Goal: Information Seeking & Learning: Compare options

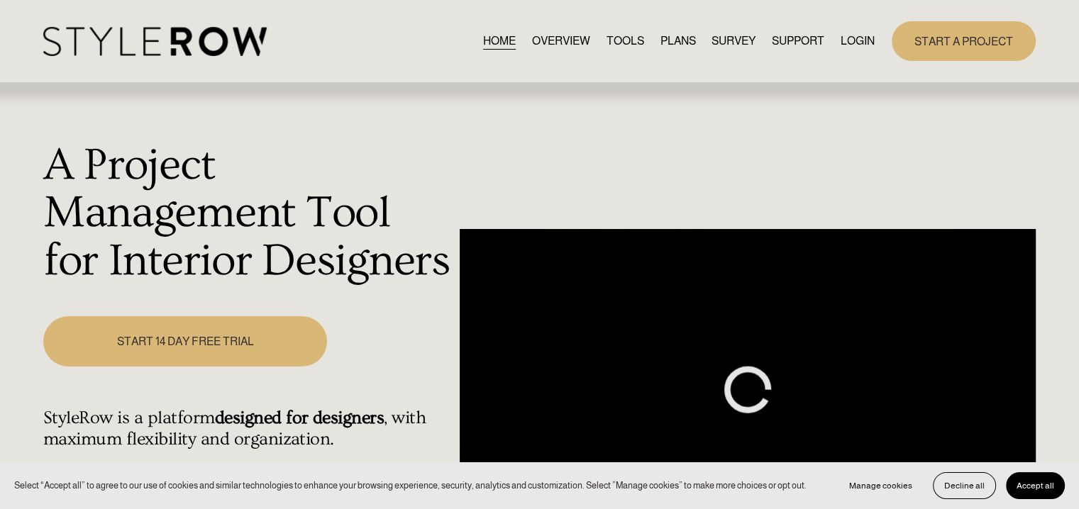
drag, startPoint x: 0, startPoint y: 0, endPoint x: 846, endPoint y: 40, distance: 847.0
click at [846, 40] on link "LOGIN" at bounding box center [857, 40] width 34 height 19
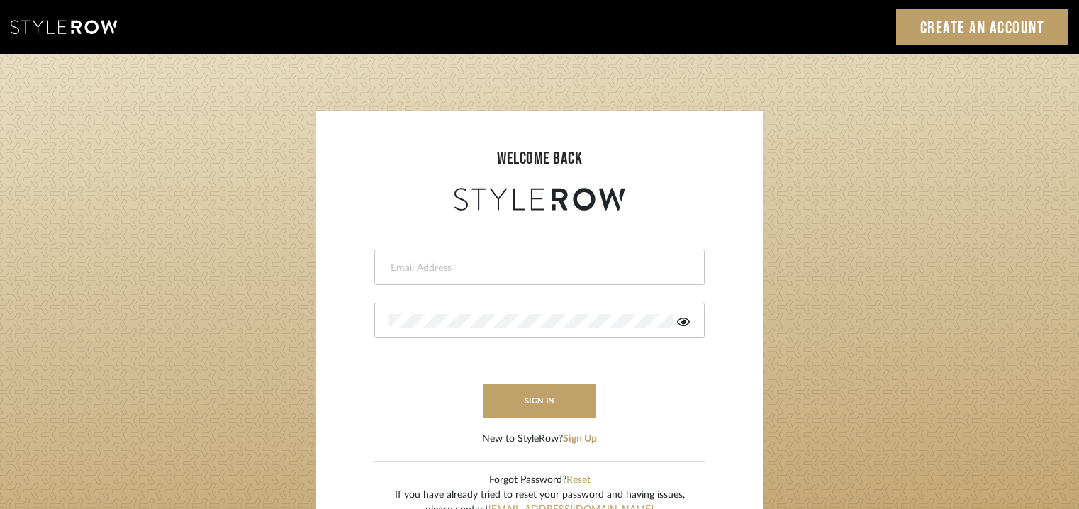
click at [494, 276] on div at bounding box center [539, 267] width 330 height 35
click at [492, 274] on input "email" at bounding box center [537, 268] width 297 height 14
type input "tehseen@mancini-design.com"
click at [474, 332] on div at bounding box center [539, 320] width 330 height 35
click at [528, 400] on button "sign in" at bounding box center [539, 400] width 113 height 33
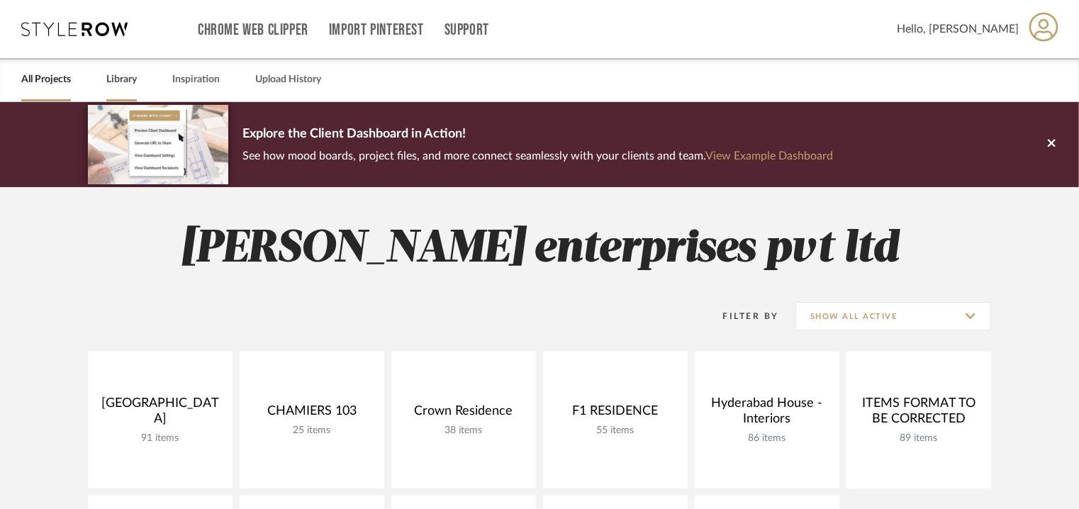
click at [121, 72] on link "Library" at bounding box center [121, 79] width 30 height 19
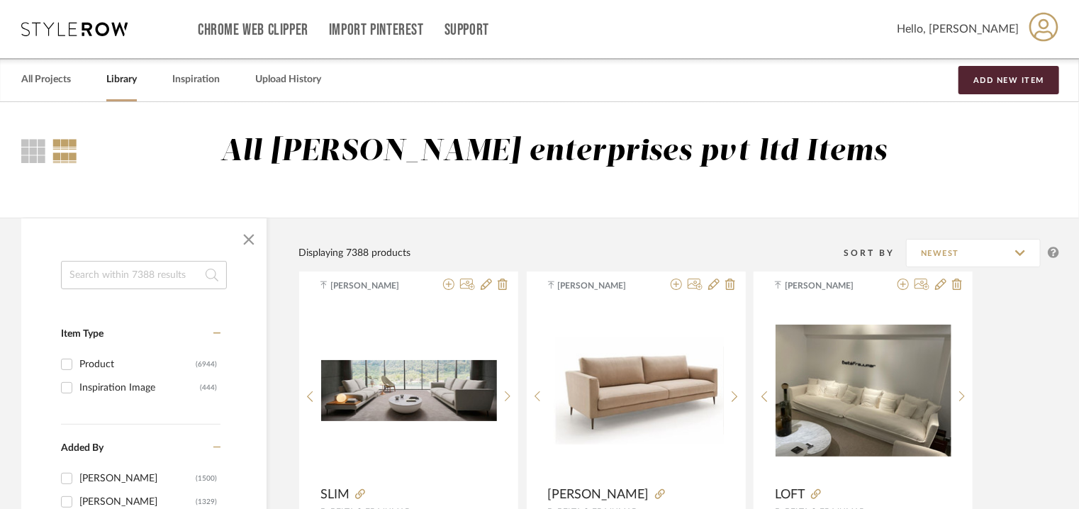
click at [111, 263] on input at bounding box center [144, 275] width 166 height 28
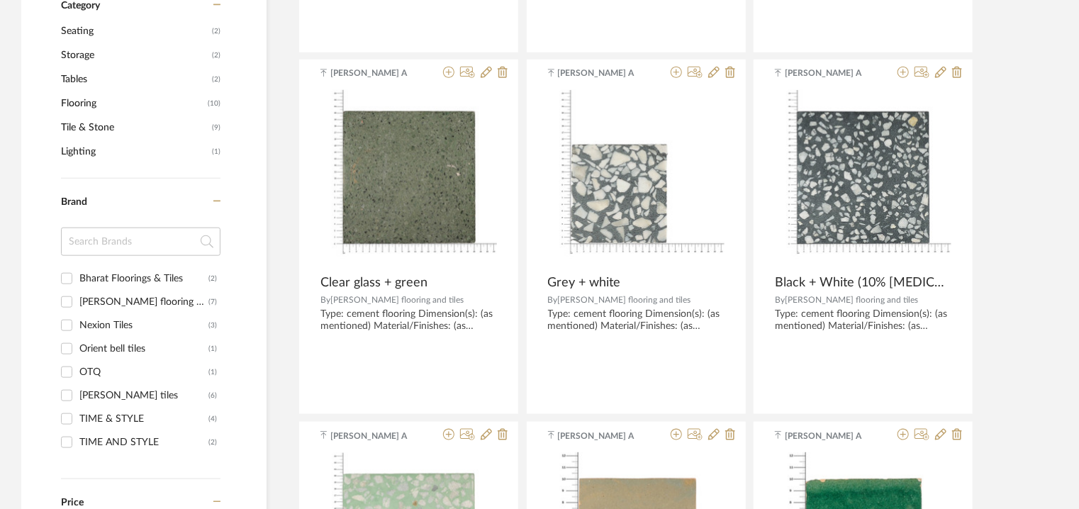
scroll to position [780, 0]
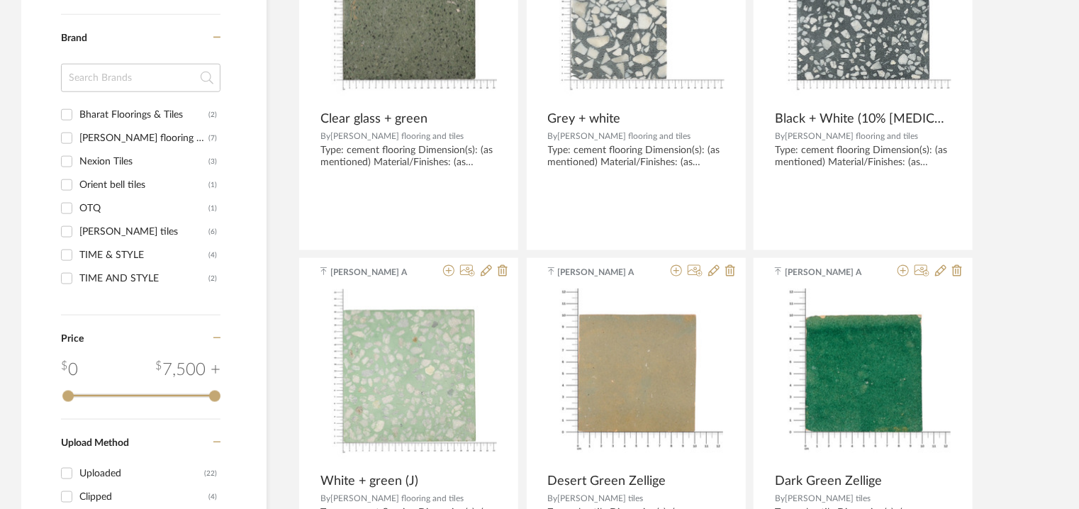
type input "[PERSON_NAME] tile"
click at [101, 230] on div "[PERSON_NAME] tiles" at bounding box center [143, 232] width 129 height 23
click at [78, 230] on input "[PERSON_NAME] (6)" at bounding box center [66, 232] width 23 height 23
checkbox input "true"
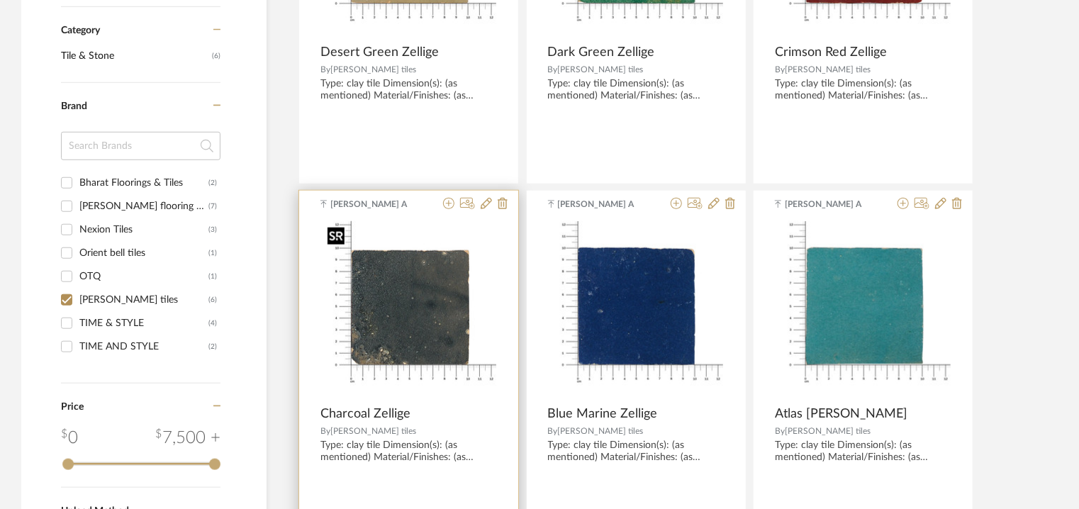
scroll to position [460, 0]
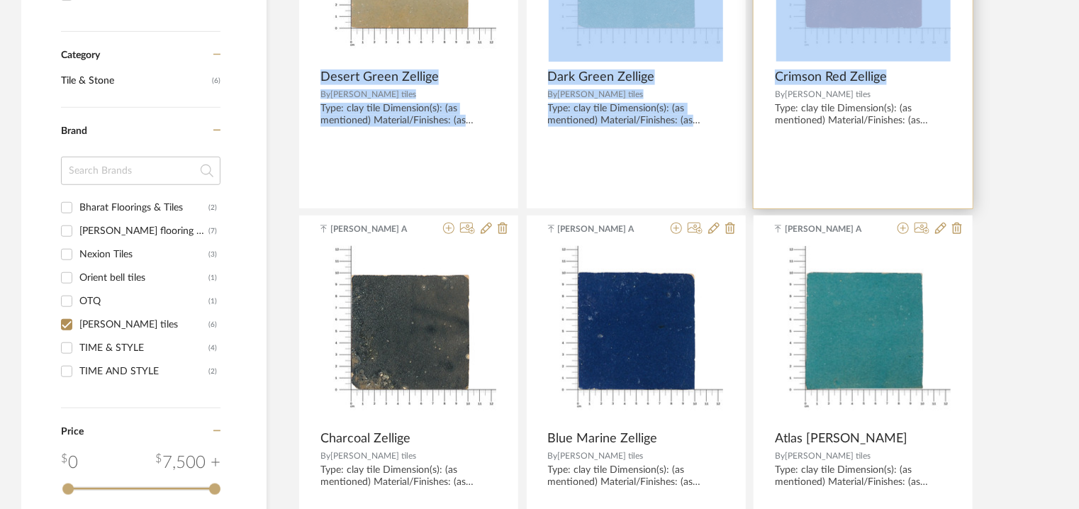
drag, startPoint x: 312, startPoint y: 76, endPoint x: 885, endPoint y: 79, distance: 573.0
click at [885, 79] on div "[PERSON_NAME] A Desert Green Zellige By [PERSON_NAME] tiles Type: clay tile Dim…" at bounding box center [679, 212] width 761 height 718
copy div "Desert Green Zellige By [PERSON_NAME] tiles Type: clay tile Dimension(s): (as m…"
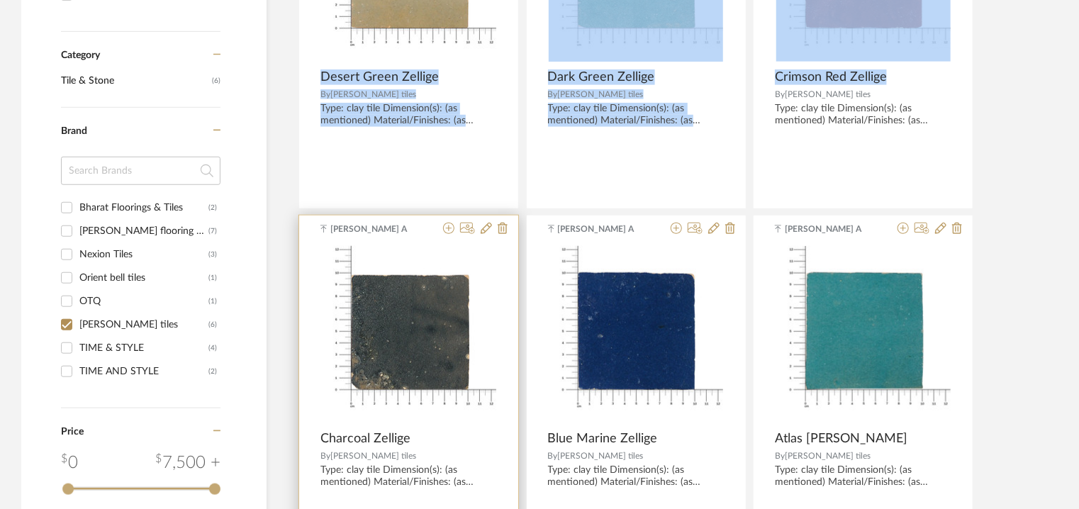
scroll to position [602, 0]
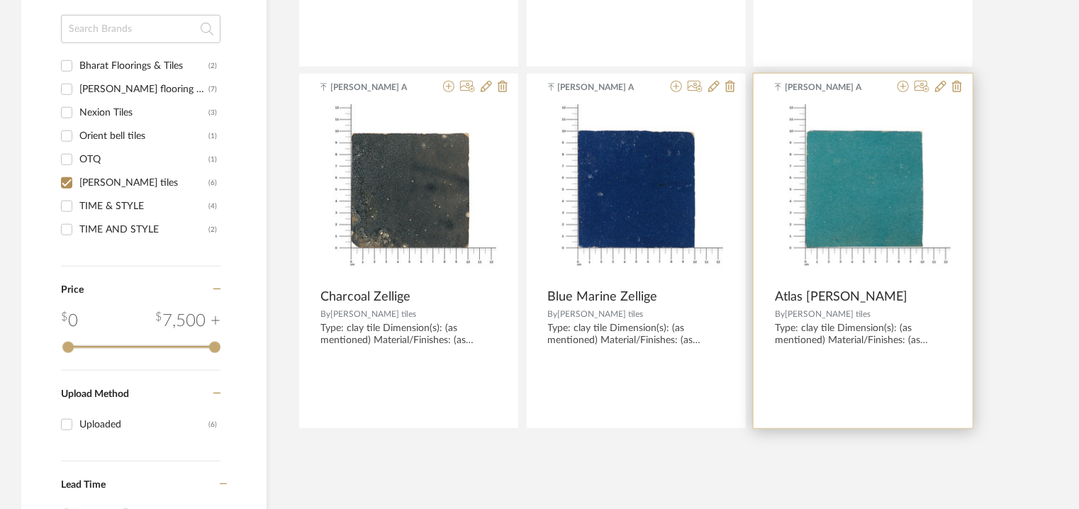
drag, startPoint x: 318, startPoint y: 296, endPoint x: 891, endPoint y: 298, distance: 572.3
click at [891, 298] on div "[PERSON_NAME] A Desert Green Zellige By [PERSON_NAME] tiles Type: clay tile Dim…" at bounding box center [679, 70] width 761 height 718
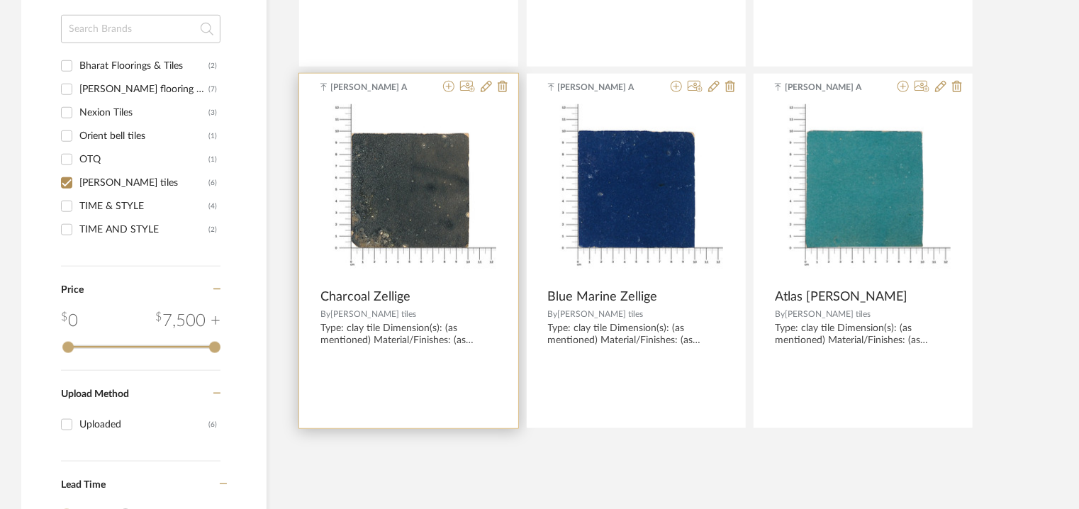
click at [470, 305] on product-brand "By [PERSON_NAME]" at bounding box center [408, 312] width 219 height 14
drag, startPoint x: 319, startPoint y: 292, endPoint x: 409, endPoint y: 294, distance: 90.1
click at [409, 294] on product-name "Charcoal Zellige" at bounding box center [408, 297] width 219 height 16
copy span "Charcoal Zellige"
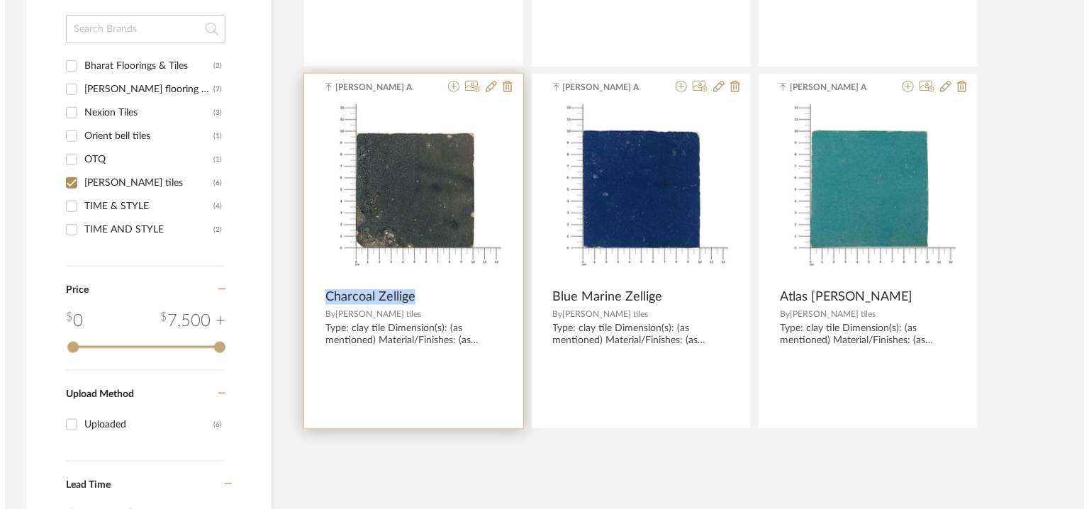
scroll to position [0, 0]
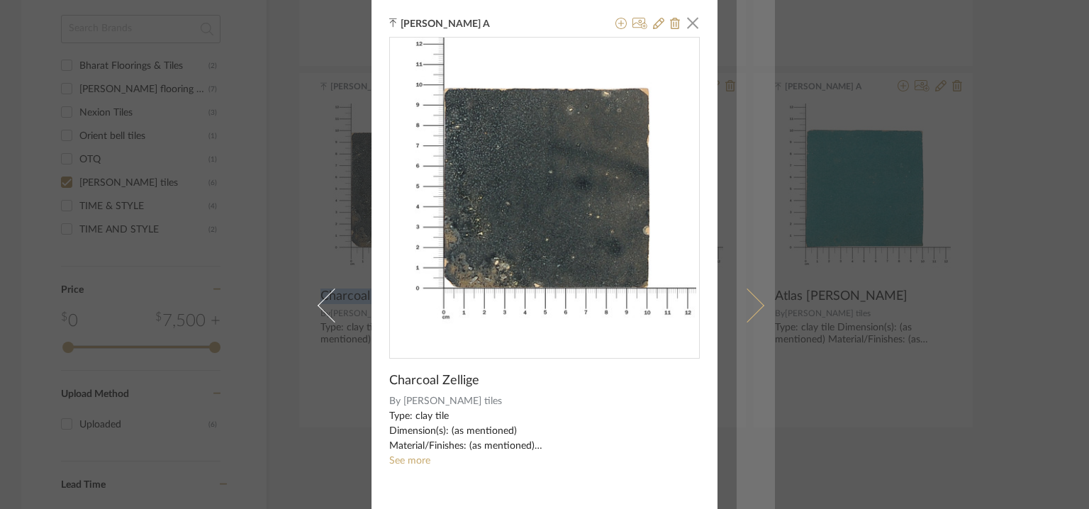
click at [750, 304] on span at bounding box center [747, 305] width 34 height 34
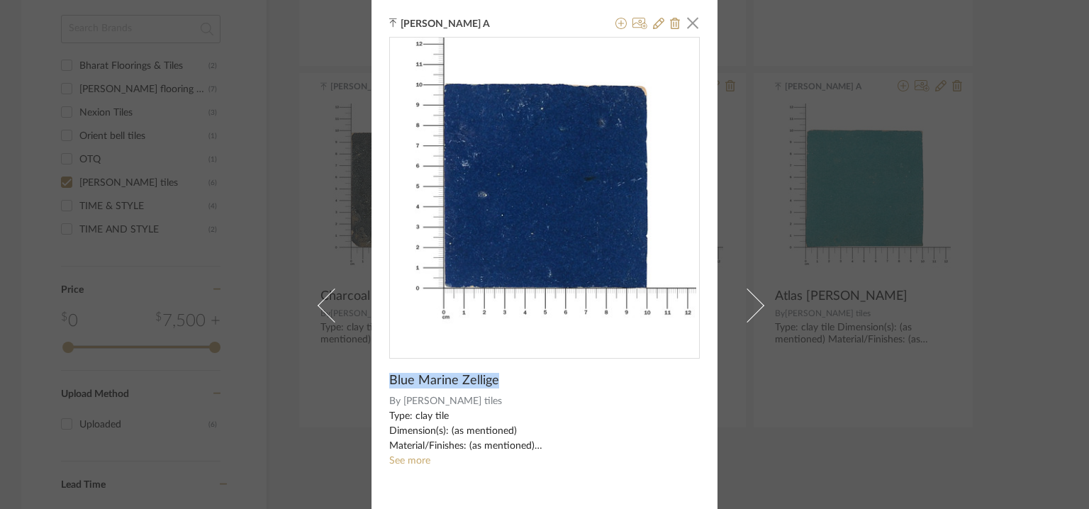
drag, startPoint x: 383, startPoint y: 378, endPoint x: 506, endPoint y: 374, distance: 122.8
click at [506, 374] on div "[PERSON_NAME] A × Blue Marine Zellige By [PERSON_NAME] tiles Type: clay tile Di…" at bounding box center [545, 305] width 346 height 611
copy span "Blue Marine Zellige"
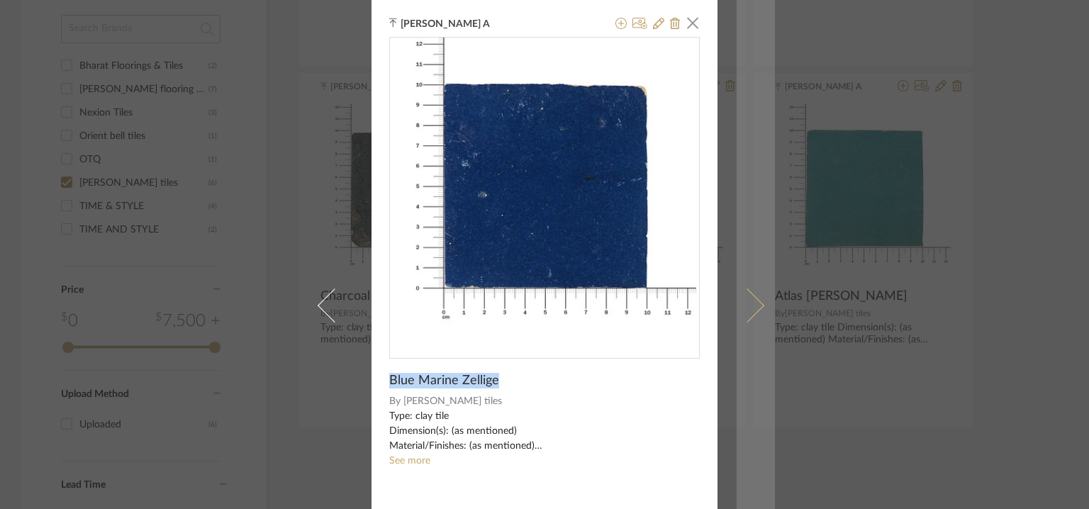
click at [749, 303] on span at bounding box center [747, 305] width 34 height 34
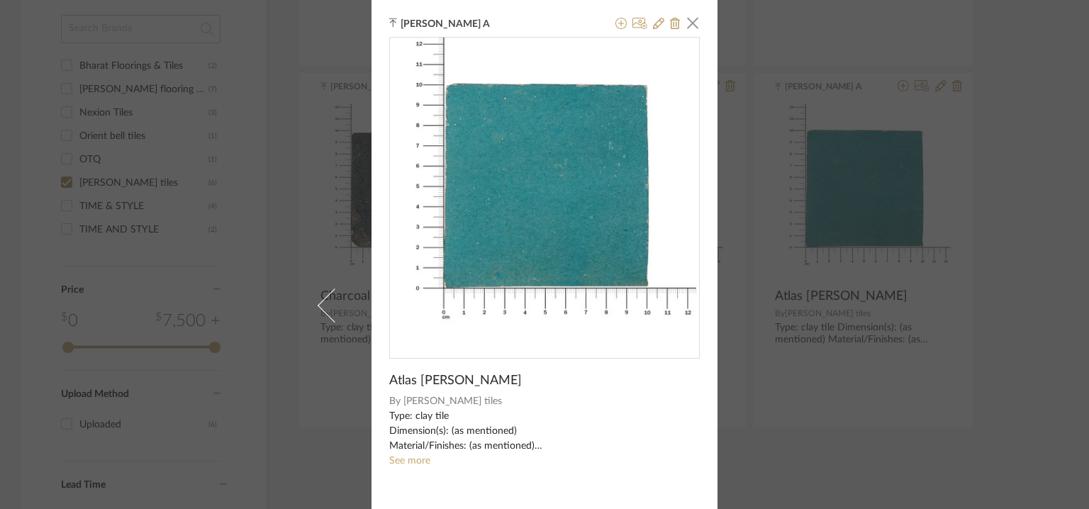
drag, startPoint x: 482, startPoint y: 384, endPoint x: 379, endPoint y: 387, distance: 103.6
click at [379, 387] on div "[PERSON_NAME] A × Atlas [PERSON_NAME] By [PERSON_NAME] tiles Type: clay tile Di…" at bounding box center [545, 305] width 346 height 611
copy span "Atlas [PERSON_NAME]"
click at [687, 25] on span "button" at bounding box center [693, 23] width 28 height 28
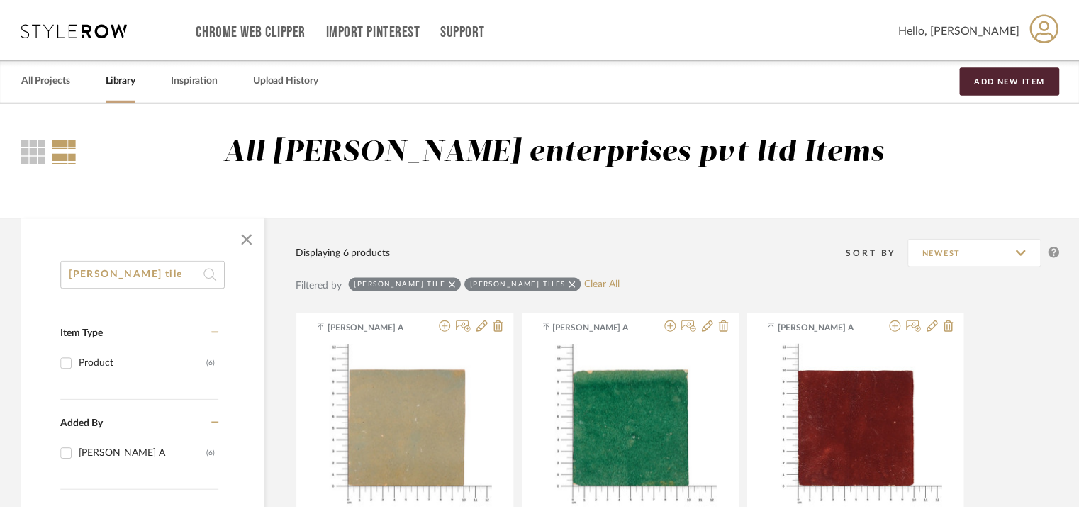
scroll to position [602, 0]
